Goal: Navigation & Orientation: Find specific page/section

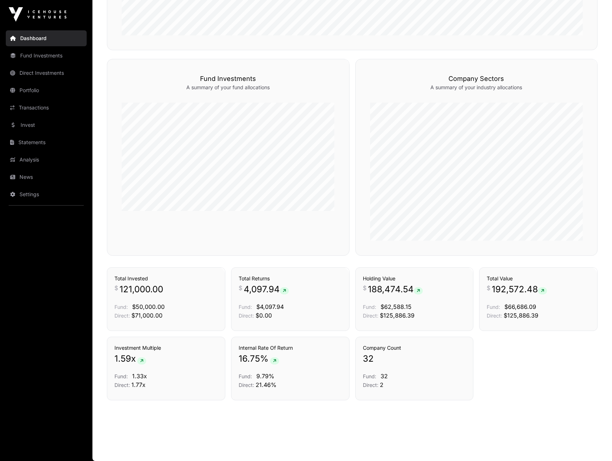
scroll to position [420, 0]
click at [29, 77] on link "Direct Investments" at bounding box center [46, 73] width 81 height 16
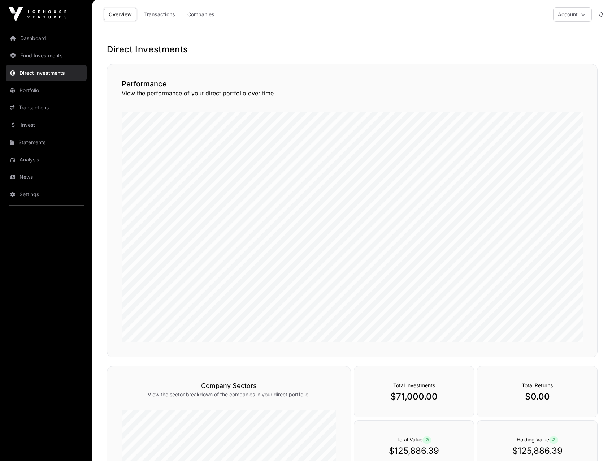
click at [23, 93] on link "Portfolio" at bounding box center [46, 90] width 81 height 16
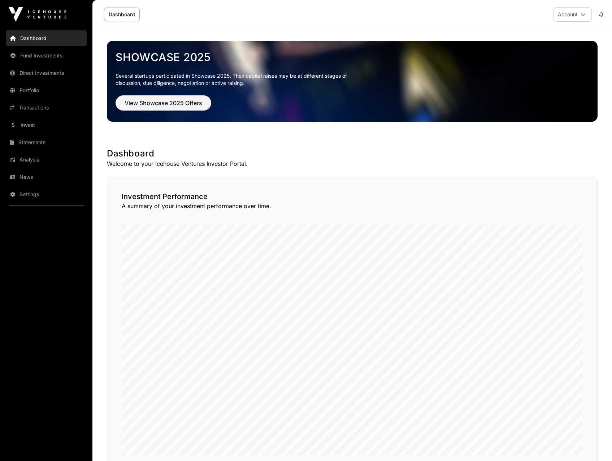
click at [29, 91] on link "Portfolio" at bounding box center [46, 90] width 81 height 16
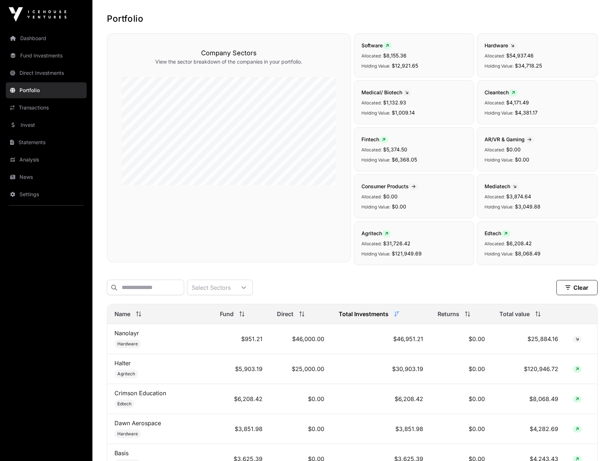
scroll to position [72, 0]
